Goal: Entertainment & Leisure: Consume media (video, audio)

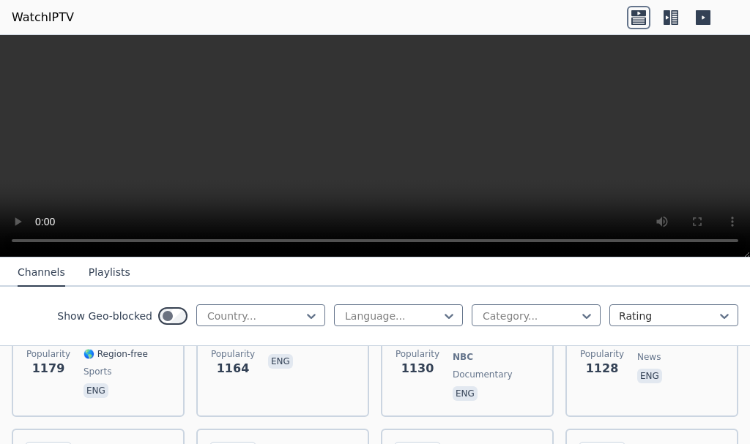
scroll to position [2026, 0]
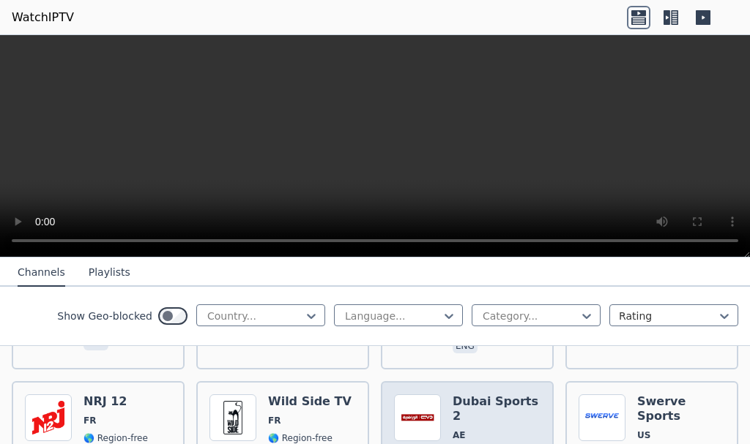
click at [411, 395] on img at bounding box center [417, 418] width 47 height 47
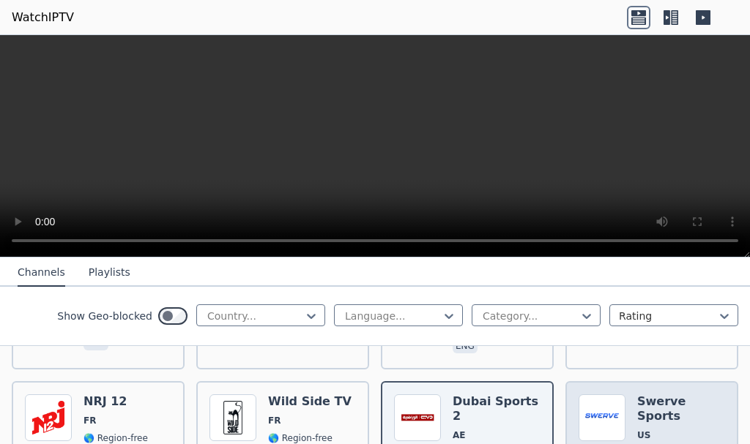
click at [589, 395] on img at bounding box center [601, 418] width 47 height 47
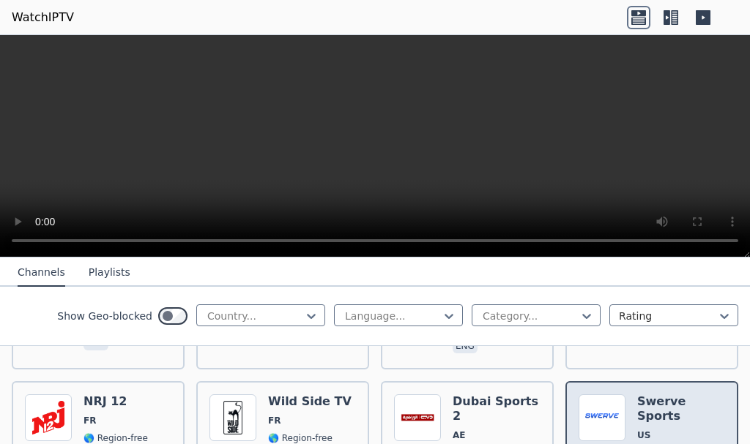
click at [589, 395] on img at bounding box center [601, 418] width 47 height 47
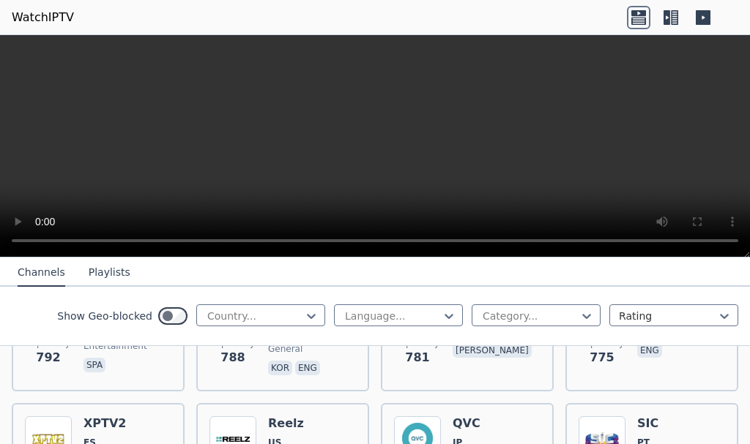
scroll to position [3534, 0]
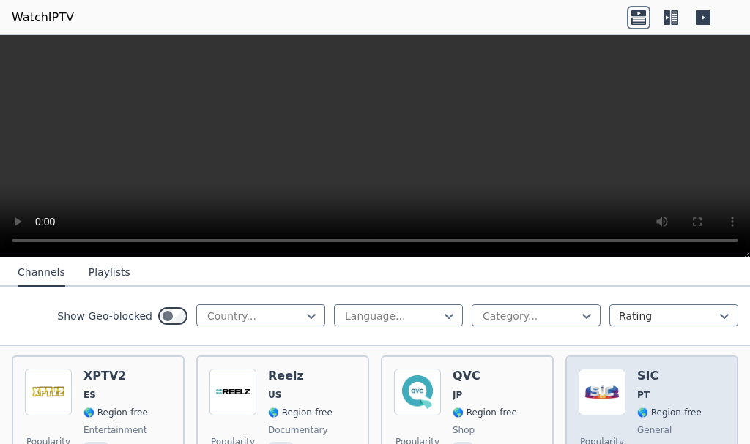
click at [606, 370] on img at bounding box center [601, 392] width 47 height 47
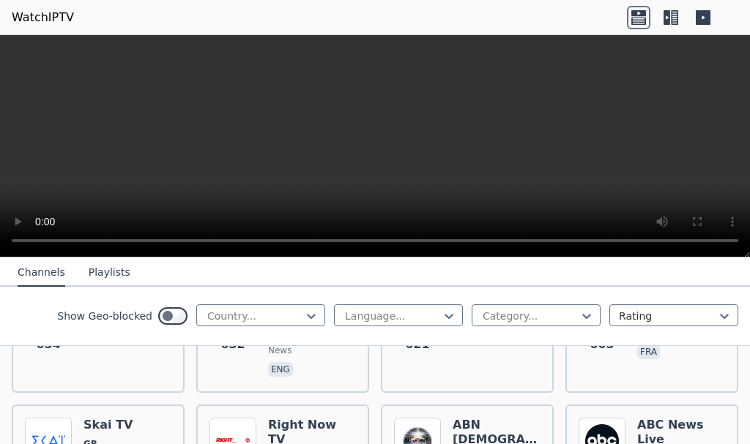
scroll to position [4577, 0]
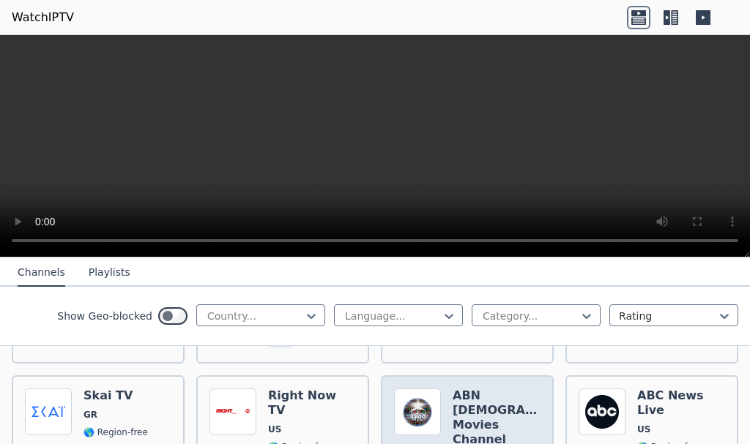
click at [409, 389] on img at bounding box center [417, 412] width 47 height 47
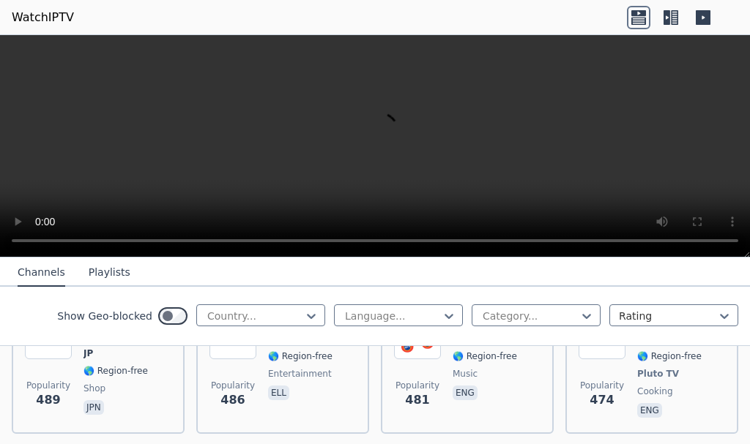
scroll to position [6120, 0]
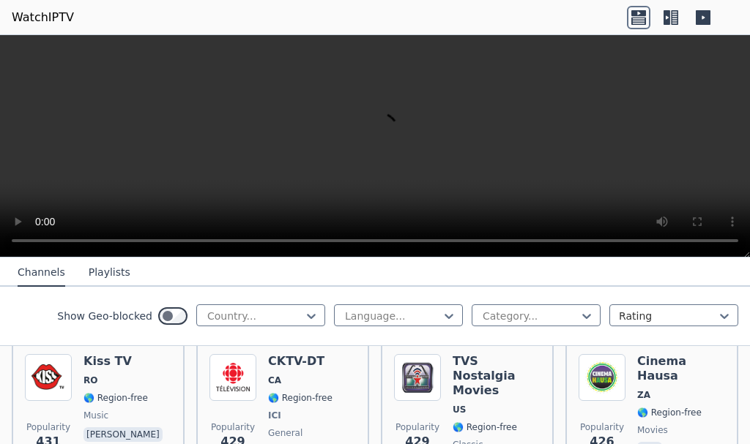
scroll to position [6979, 0]
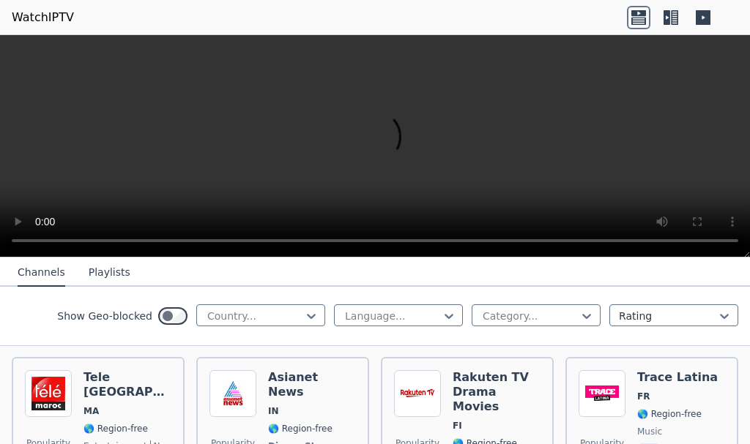
scroll to position [8095, 0]
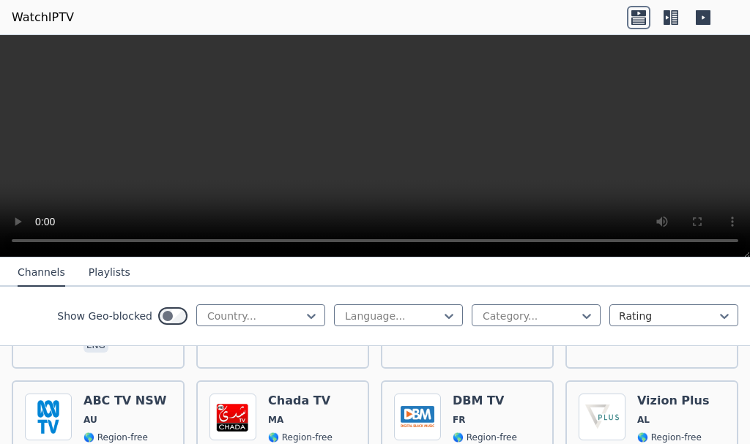
scroll to position [9367, 0]
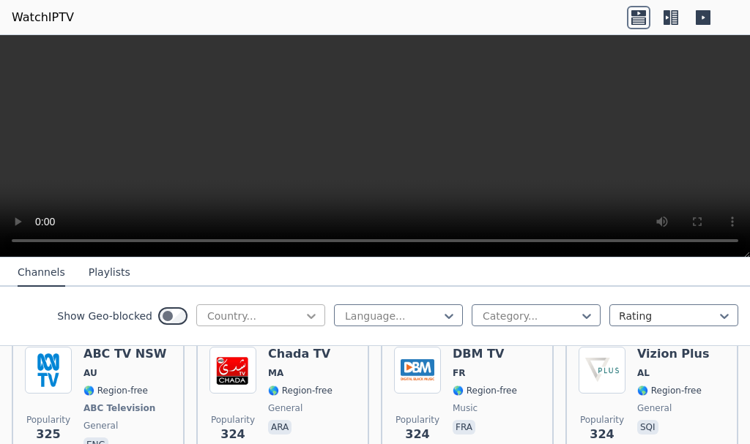
click at [304, 320] on icon at bounding box center [311, 316] width 15 height 15
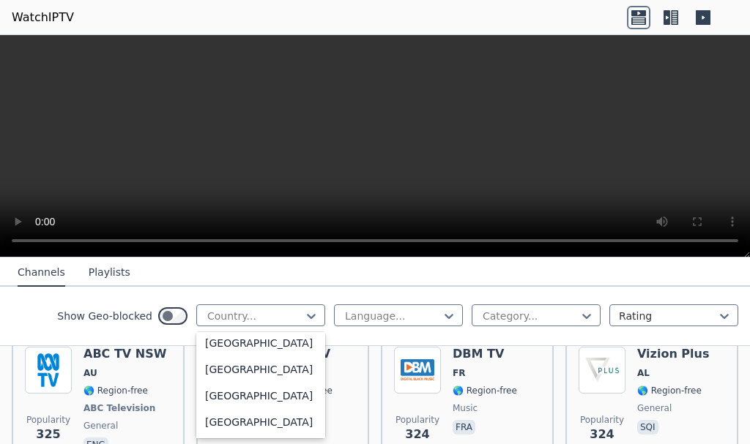
scroll to position [1175, 0]
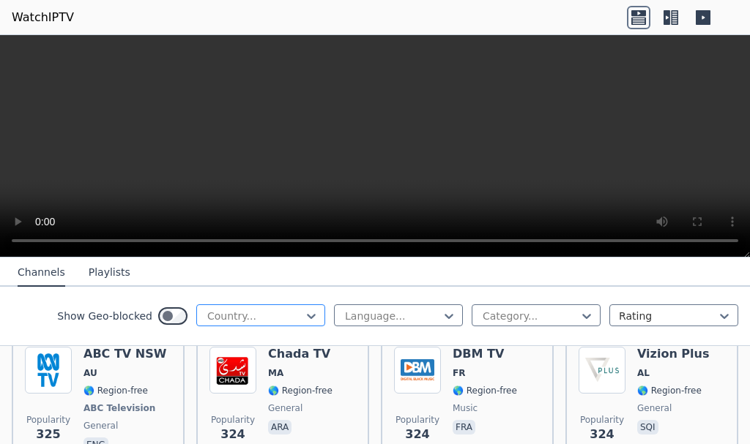
click at [250, 316] on div at bounding box center [255, 316] width 98 height 15
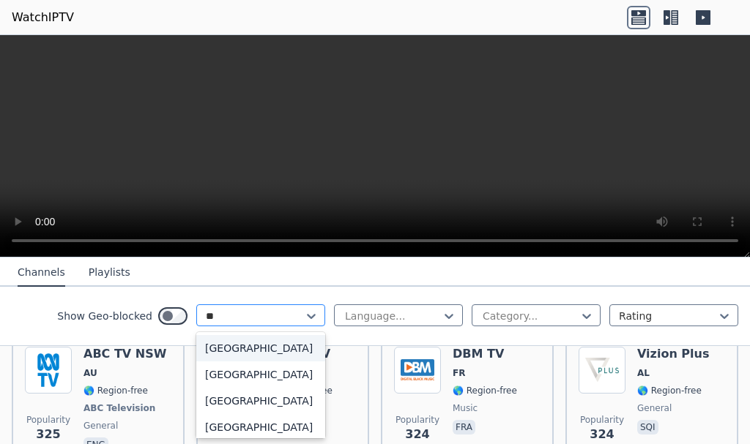
type input "***"
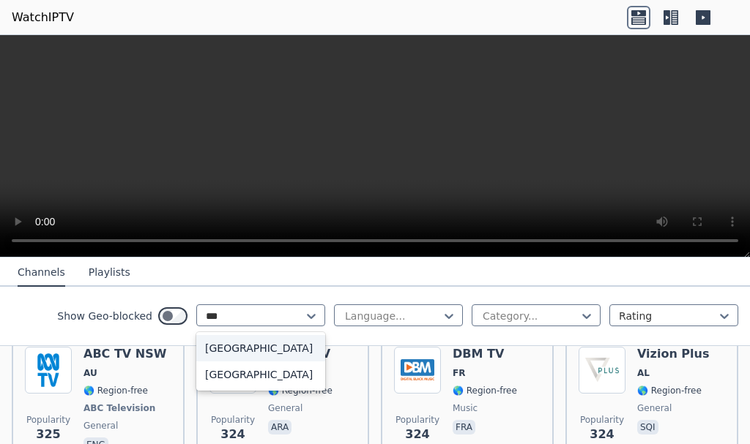
click at [225, 343] on div "[GEOGRAPHIC_DATA]" at bounding box center [260, 348] width 129 height 26
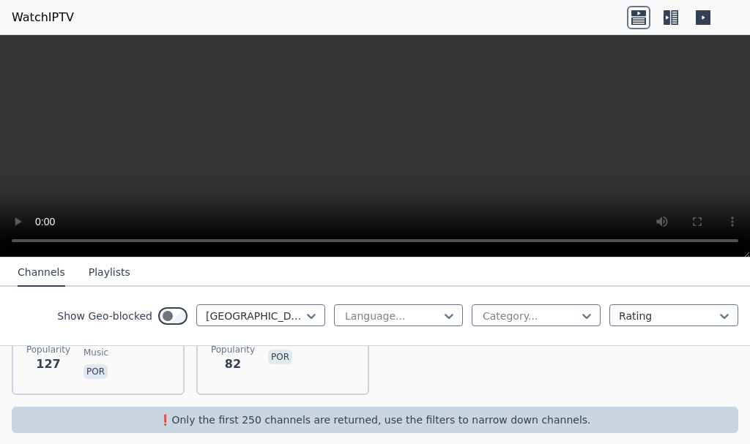
scroll to position [116, 0]
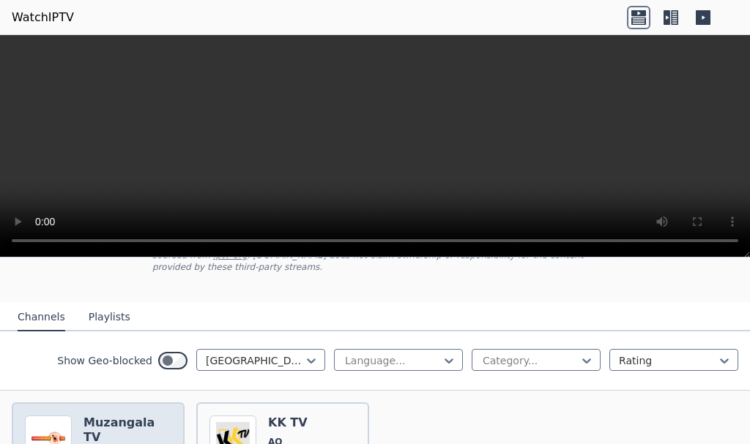
click at [122, 416] on h6 "Muzangala TV" at bounding box center [127, 430] width 88 height 29
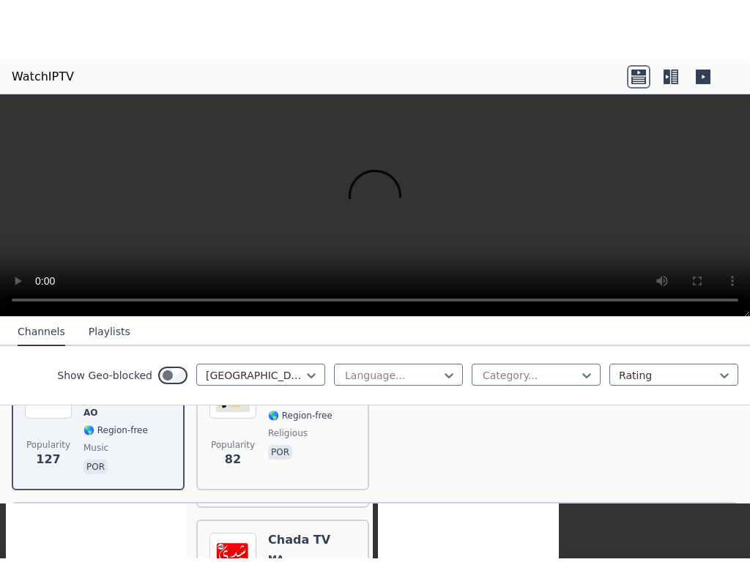
scroll to position [255, 0]
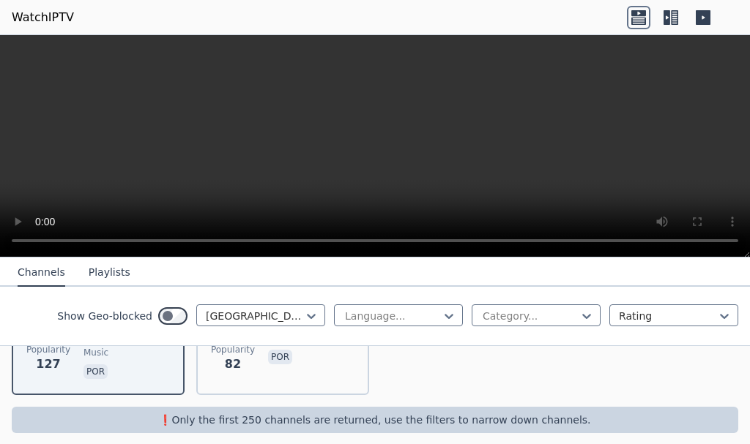
click at [536, 144] on video at bounding box center [375, 146] width 750 height 223
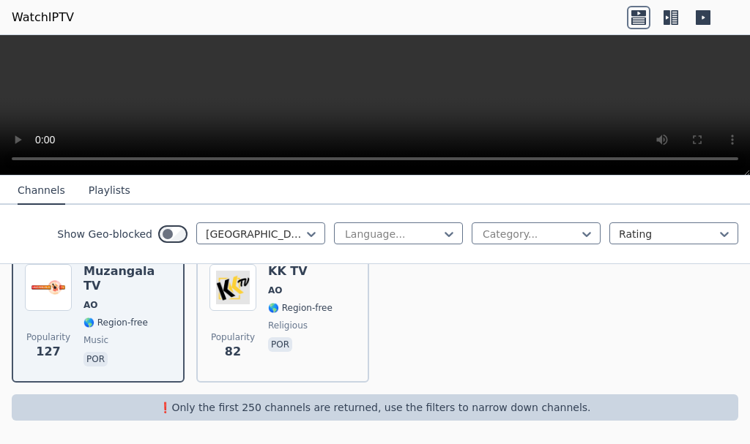
scroll to position [56, 0]
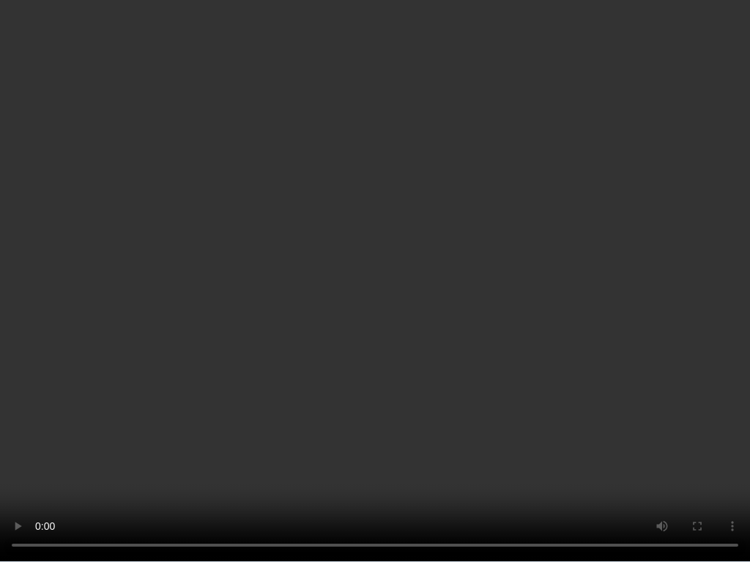
click at [343, 186] on video at bounding box center [375, 281] width 750 height 562
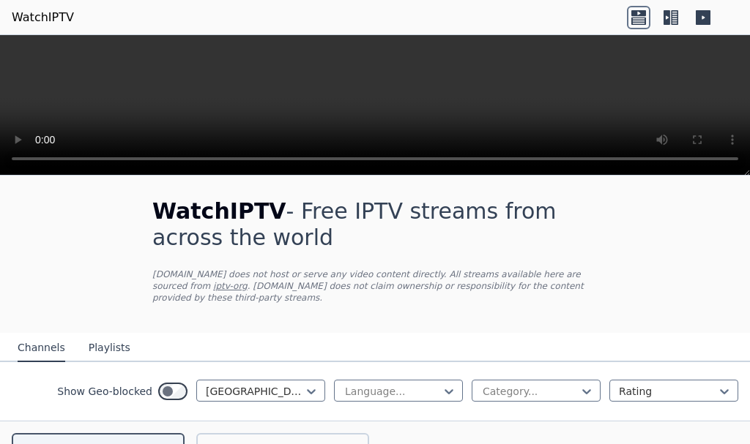
scroll to position [0, 0]
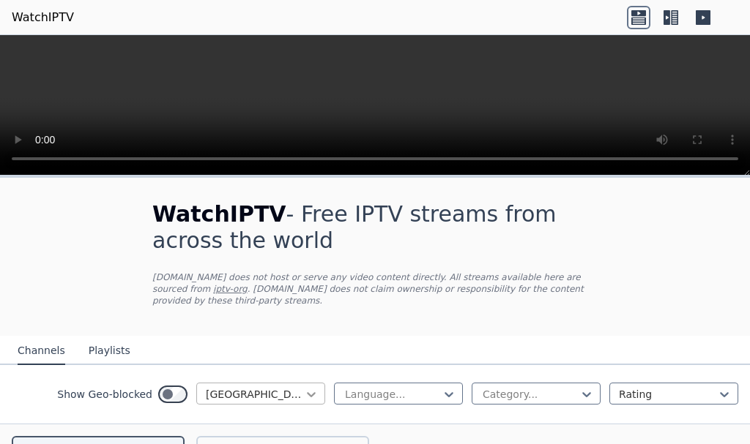
click at [305, 387] on icon at bounding box center [311, 394] width 15 height 15
click at [444, 387] on icon at bounding box center [449, 394] width 15 height 15
click at [580, 387] on icon at bounding box center [586, 394] width 15 height 15
click at [304, 387] on icon at bounding box center [311, 394] width 15 height 15
click at [251, 422] on div "All countries" at bounding box center [260, 427] width 129 height 26
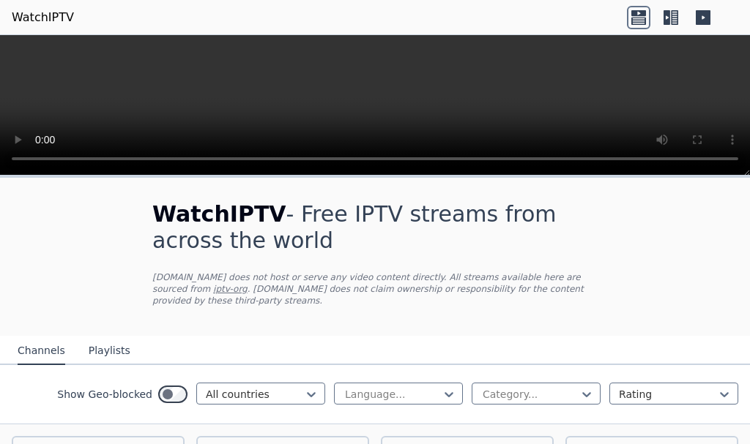
scroll to position [2422, 0]
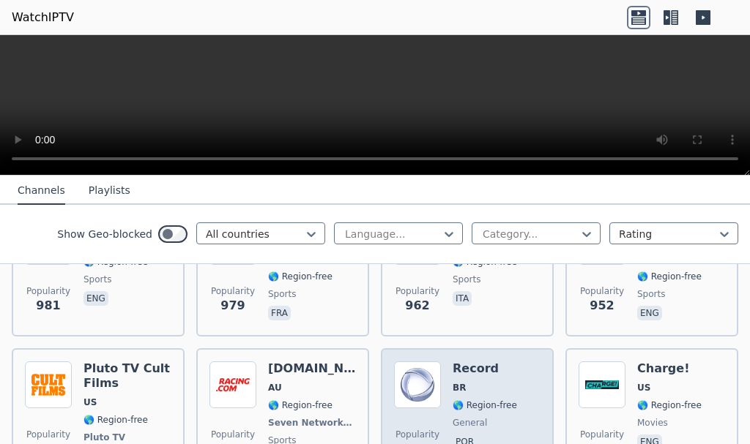
click at [453, 382] on span "BR" at bounding box center [459, 388] width 13 height 12
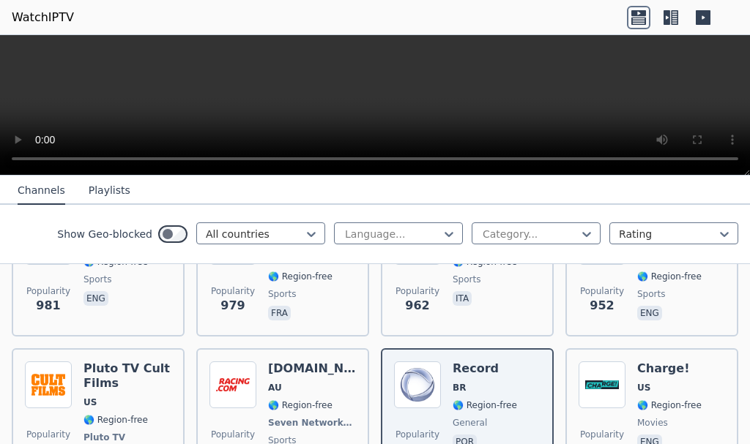
click at [406, 75] on video at bounding box center [375, 105] width 750 height 141
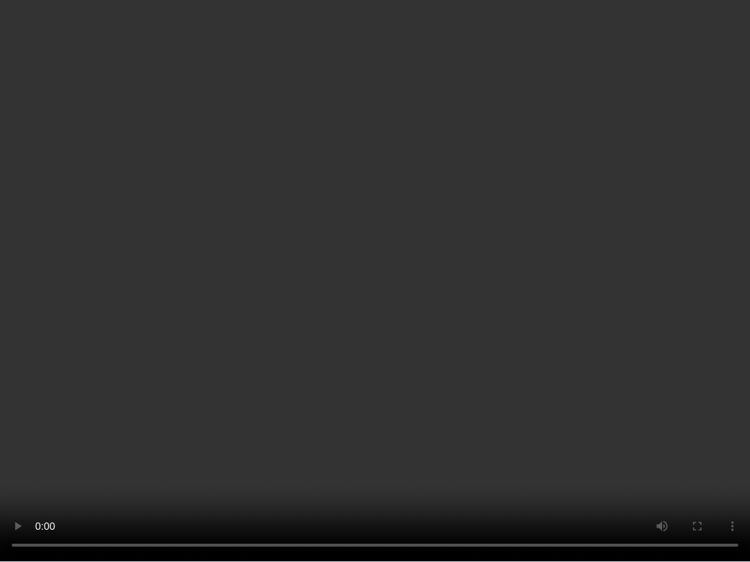
click at [163, 152] on video at bounding box center [375, 281] width 750 height 562
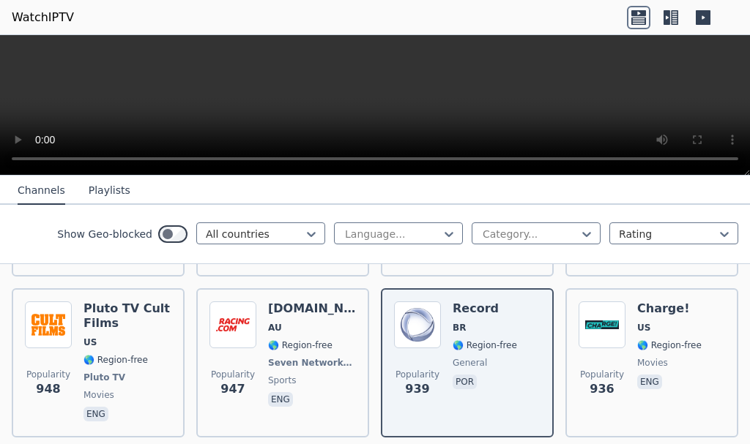
scroll to position [2633, 0]
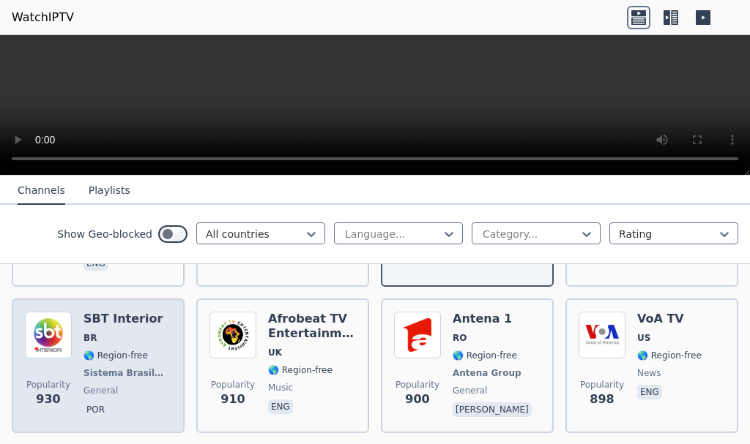
click at [88, 312] on h6 "SBT Interior" at bounding box center [127, 319] width 88 height 15
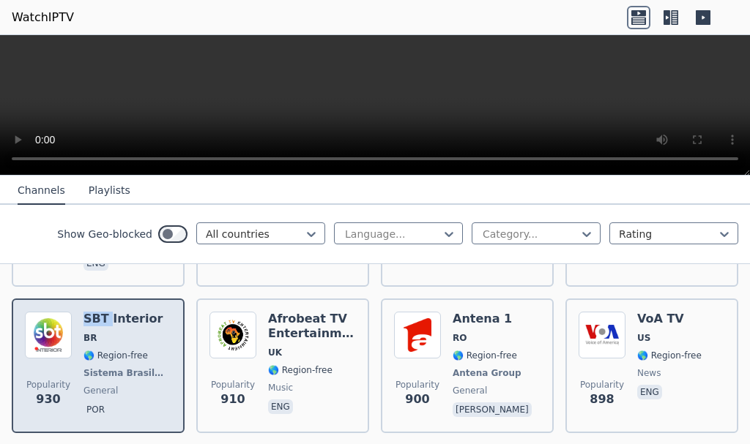
click at [88, 312] on h6 "SBT Interior" at bounding box center [127, 319] width 88 height 15
click at [58, 312] on img at bounding box center [48, 335] width 47 height 47
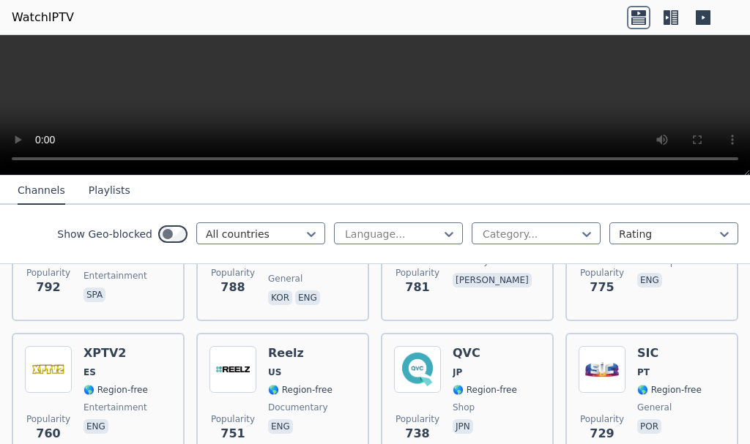
scroll to position [3414, 0]
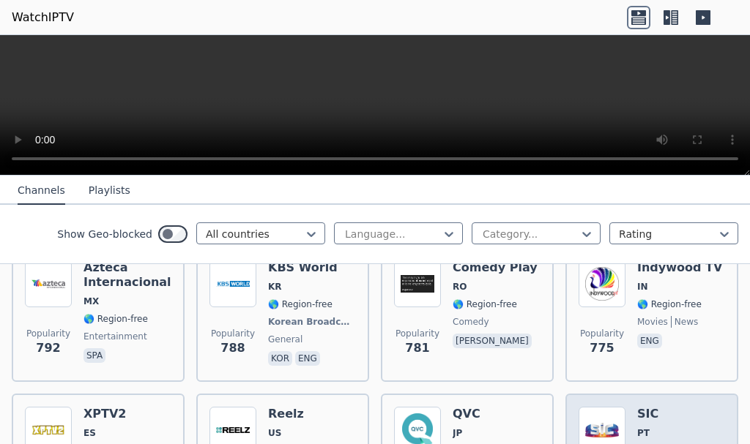
click at [602, 407] on img at bounding box center [601, 430] width 47 height 47
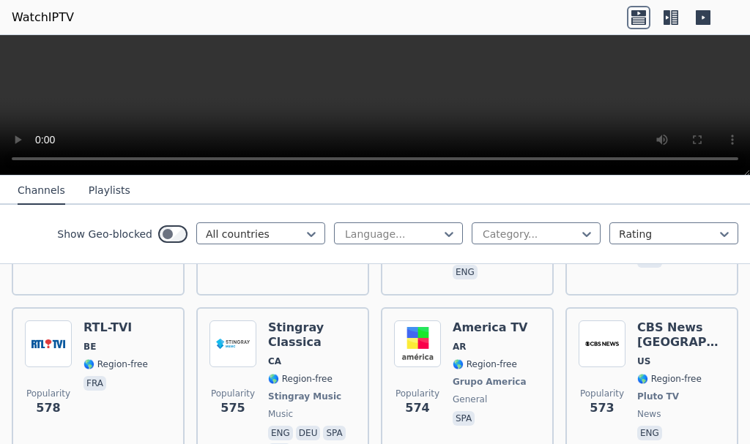
scroll to position [4826, 0]
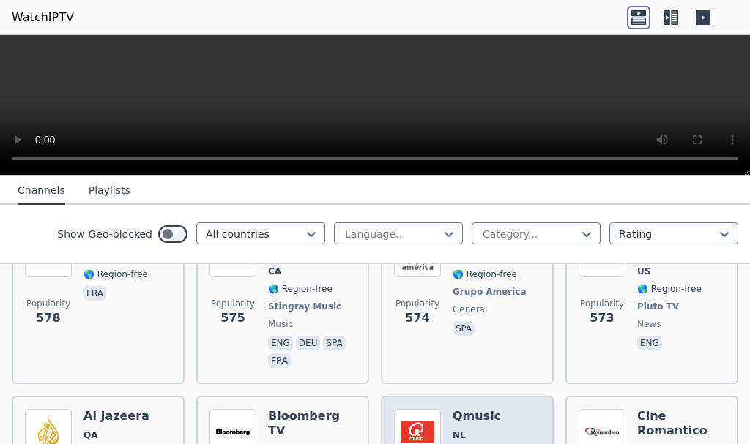
click at [424, 409] on img at bounding box center [417, 432] width 47 height 47
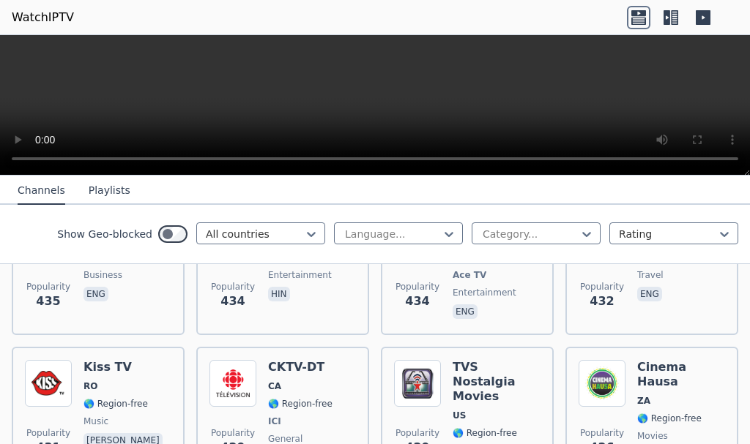
scroll to position [7080, 0]
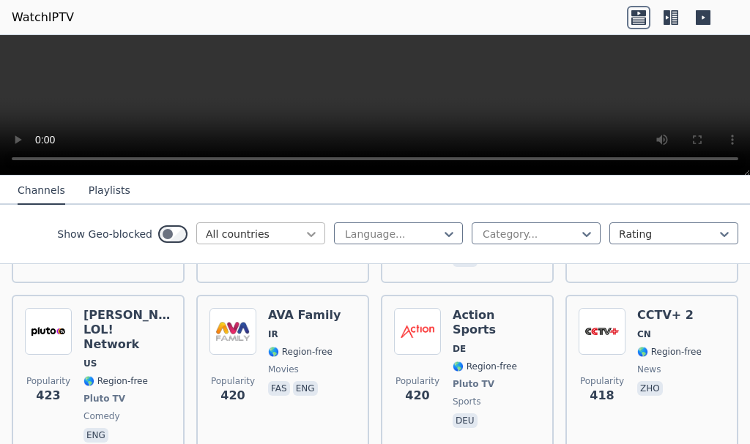
click at [304, 241] on icon at bounding box center [311, 234] width 15 height 15
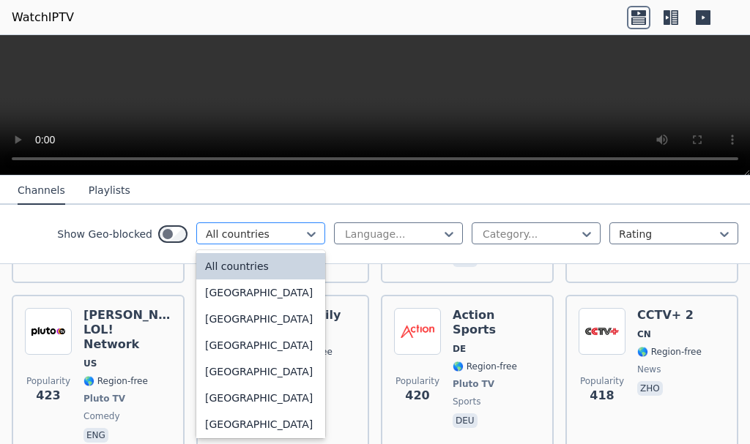
click at [271, 234] on div at bounding box center [255, 234] width 98 height 15
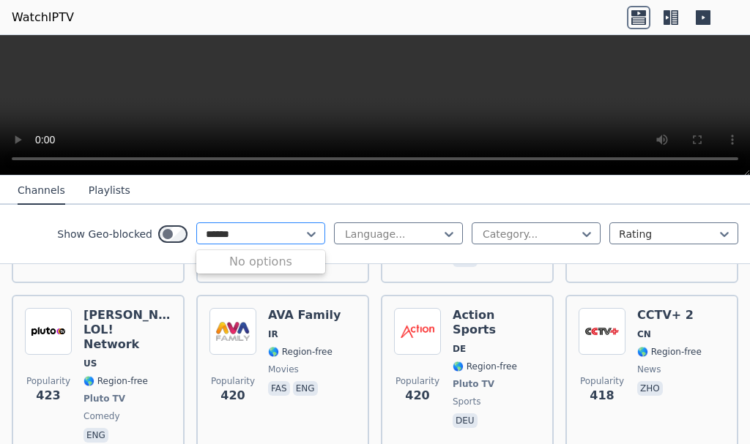
type input "******"
click at [304, 232] on icon at bounding box center [311, 234] width 15 height 15
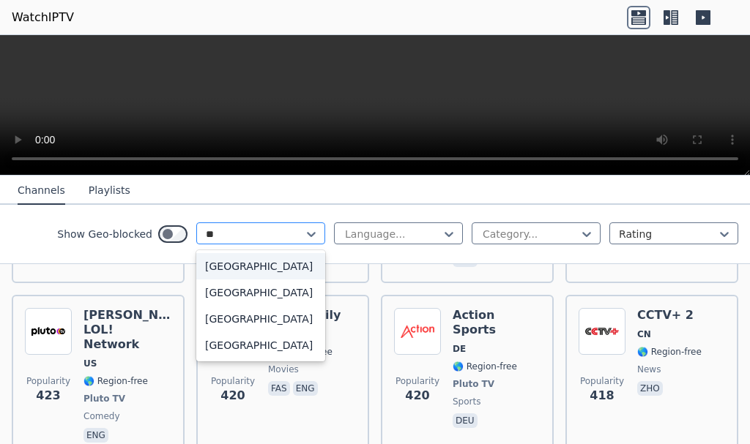
type input "***"
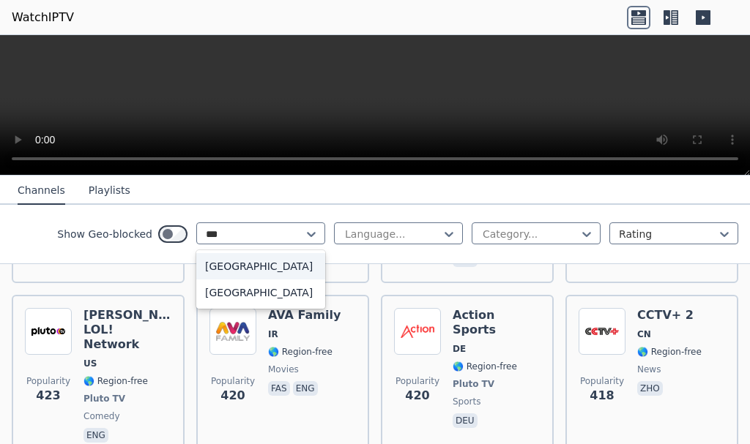
click at [218, 264] on div "[GEOGRAPHIC_DATA]" at bounding box center [260, 266] width 129 height 26
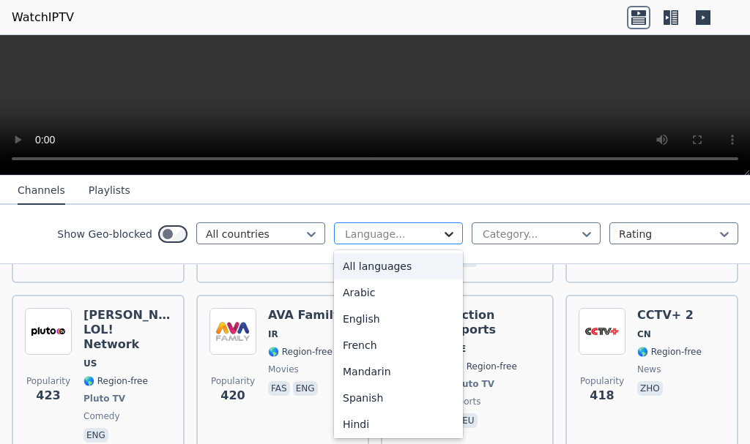
click at [442, 235] on icon at bounding box center [449, 234] width 15 height 15
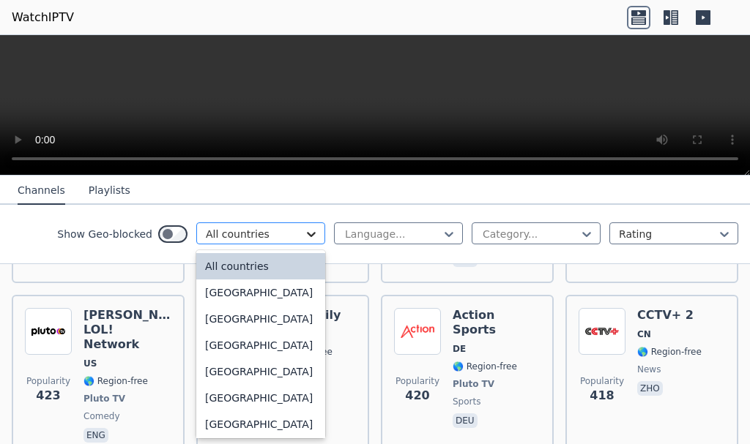
click at [305, 231] on icon at bounding box center [311, 234] width 15 height 15
